Goal: Information Seeking & Learning: Find specific fact

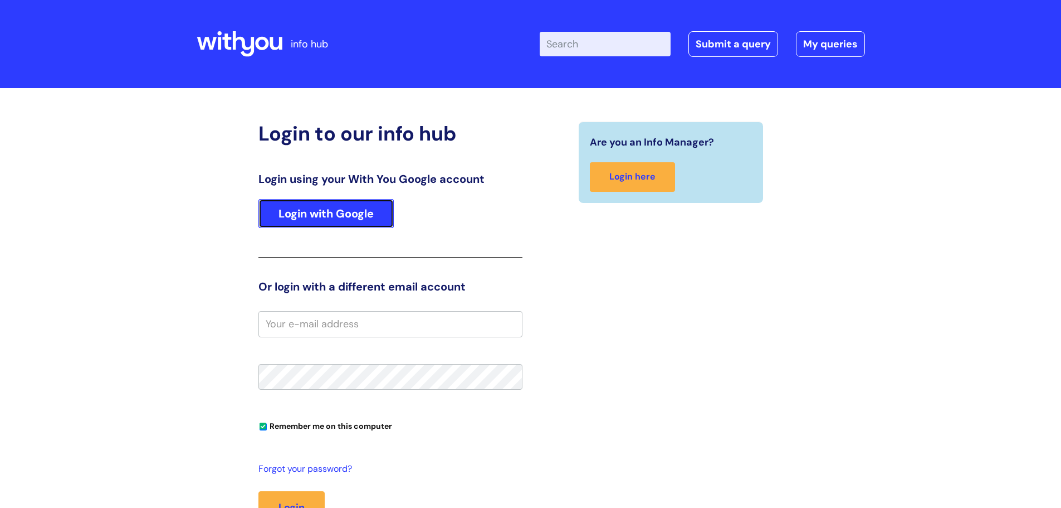
click at [336, 221] on link "Login with Google" at bounding box center [325, 213] width 135 height 29
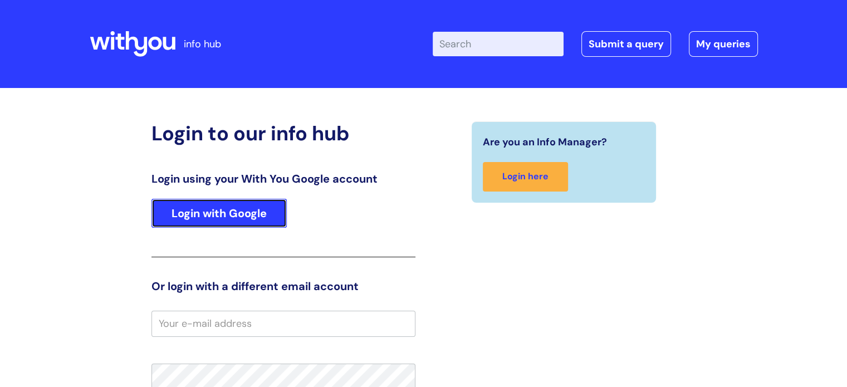
click at [196, 214] on link "Login with Google" at bounding box center [219, 213] width 135 height 29
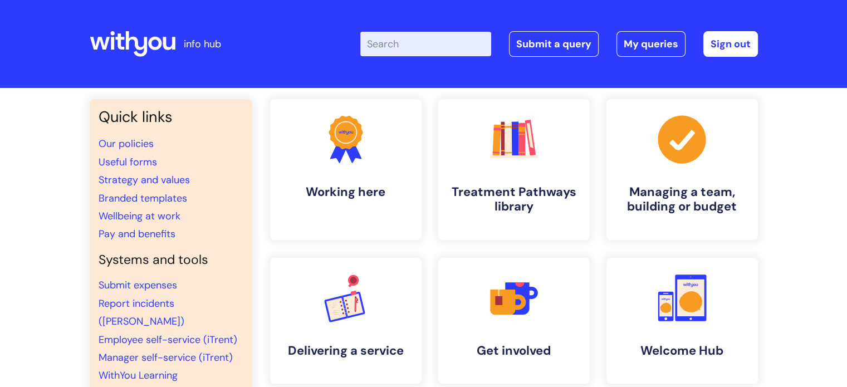
click at [408, 39] on input "Enter your search term here..." at bounding box center [425, 44] width 131 height 25
type input "code of"
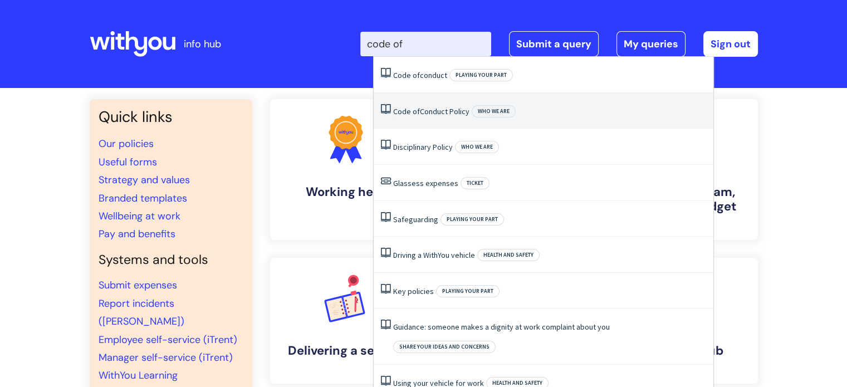
click at [417, 115] on span "of" at bounding box center [416, 111] width 7 height 10
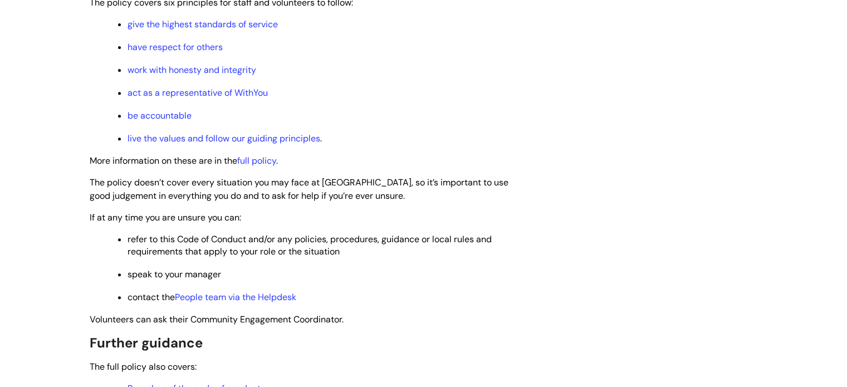
scroll to position [446, 0]
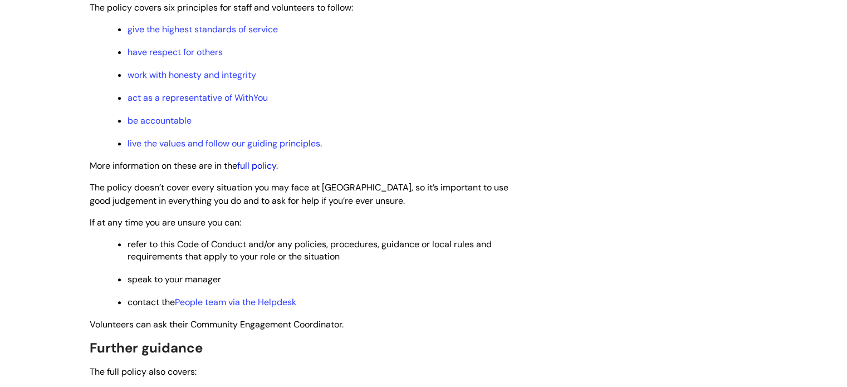
click at [261, 160] on link "full policy" at bounding box center [256, 166] width 39 height 12
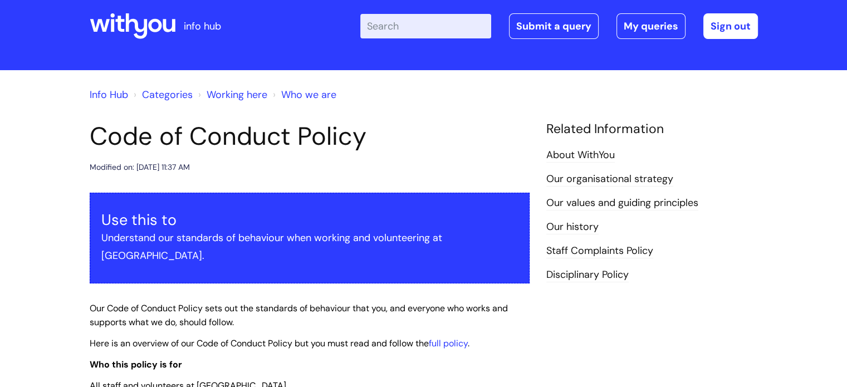
scroll to position [0, 0]
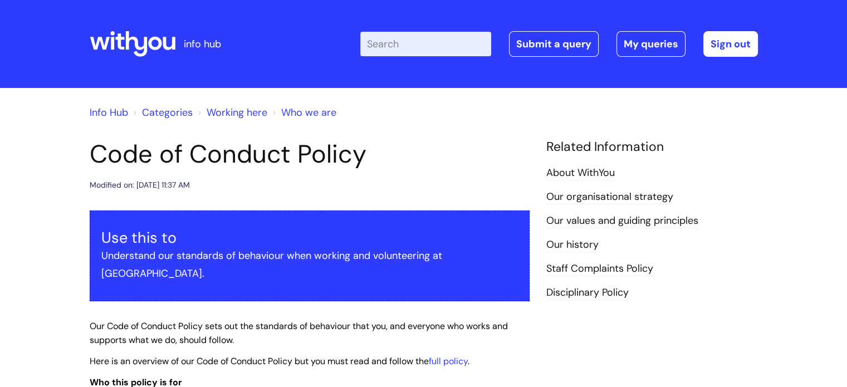
click at [406, 34] on input "Enter your search term here..." at bounding box center [425, 44] width 131 height 25
type input "w"
type input "swaering"
click button "Search" at bounding box center [0, 0] width 0 height 0
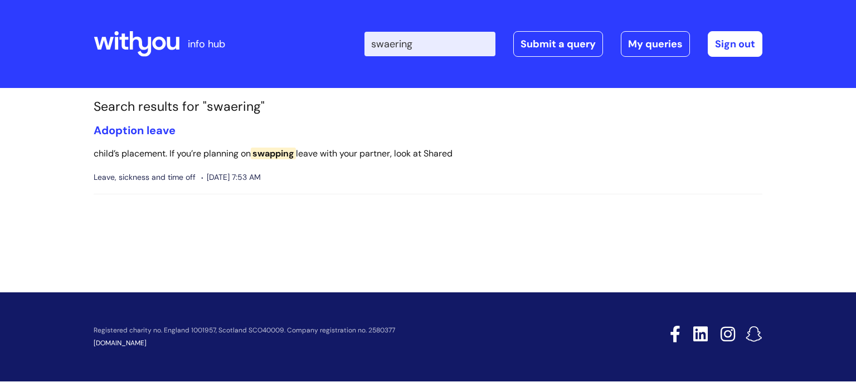
drag, startPoint x: 433, startPoint y: 41, endPoint x: 399, endPoint y: 43, distance: 34.1
click at [399, 43] on input "swaering" at bounding box center [429, 44] width 131 height 25
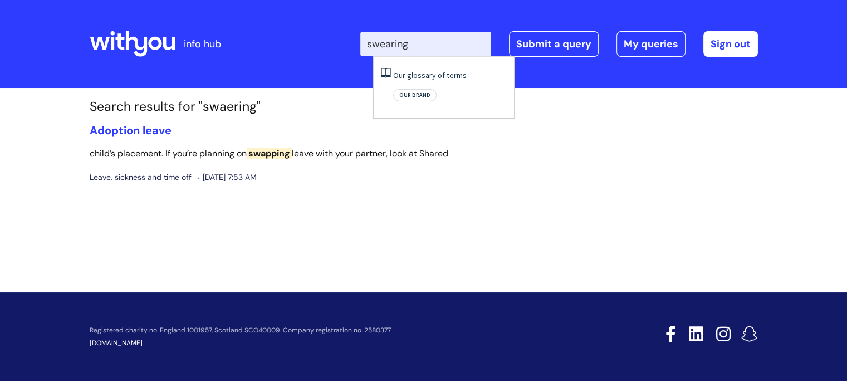
type input "swearing"
click button "Search" at bounding box center [0, 0] width 0 height 0
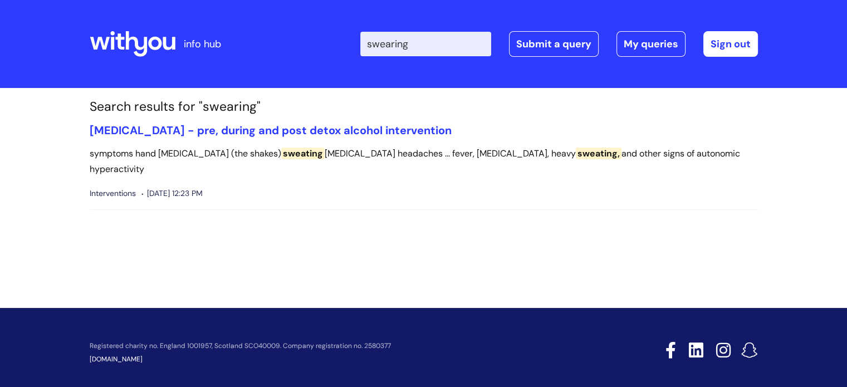
drag, startPoint x: 433, startPoint y: 41, endPoint x: 354, endPoint y: 41, distance: 79.1
click at [354, 43] on div "Enter your search term here... swearing Search Submit a query My queries Welcom…" at bounding box center [507, 44] width 503 height 66
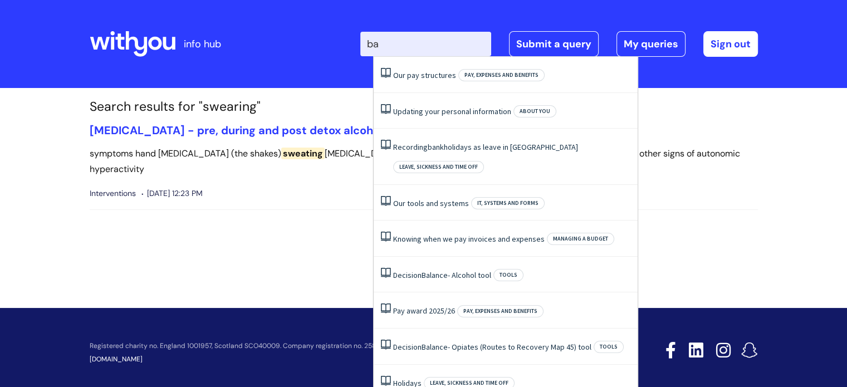
type input "b"
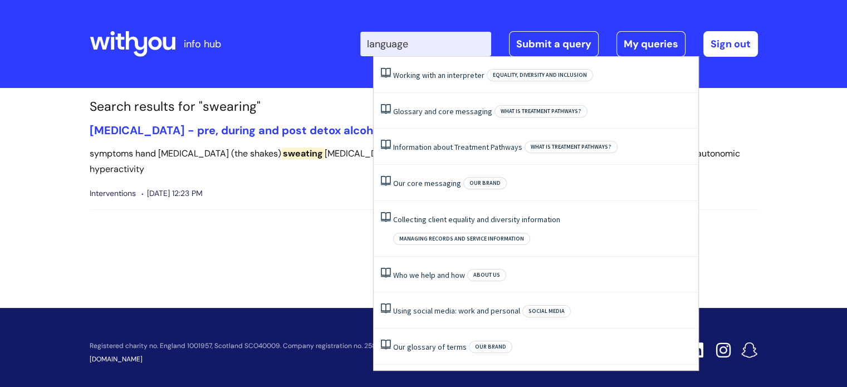
type input "language"
click button "Search" at bounding box center [0, 0] width 0 height 0
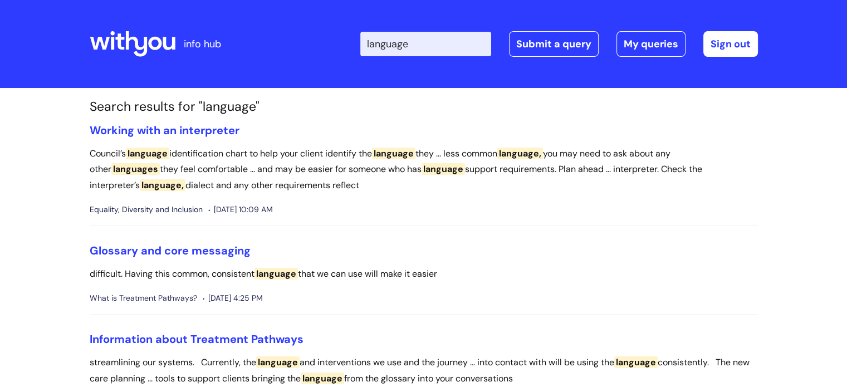
click at [121, 38] on icon at bounding box center [119, 41] width 9 height 16
